Goal: Task Accomplishment & Management: Use online tool/utility

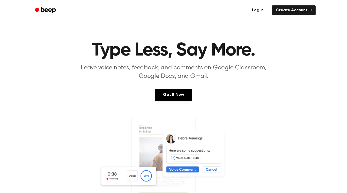
click at [262, 5] on link "Log in" at bounding box center [258, 10] width 22 height 12
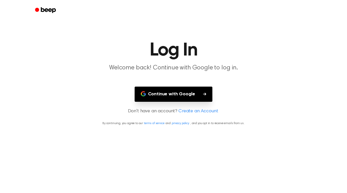
click at [168, 92] on button "Continue with Google" at bounding box center [174, 94] width 78 height 15
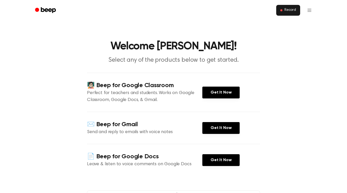
click at [283, 12] on button "Record" at bounding box center [288, 10] width 24 height 11
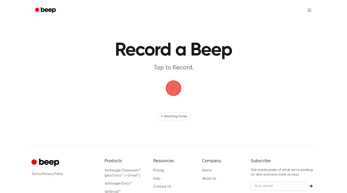
click at [172, 90] on span "button" at bounding box center [173, 88] width 17 height 17
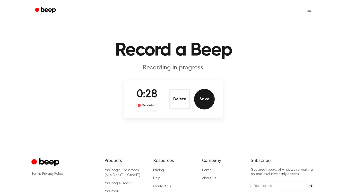
click at [202, 99] on button "Save" at bounding box center [204, 99] width 21 height 21
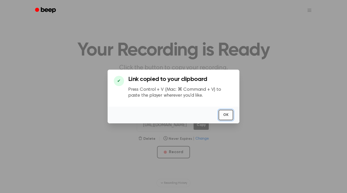
click at [225, 113] on button "OK" at bounding box center [226, 115] width 15 height 11
